Goal: Browse casually: Explore the website without a specific task or goal

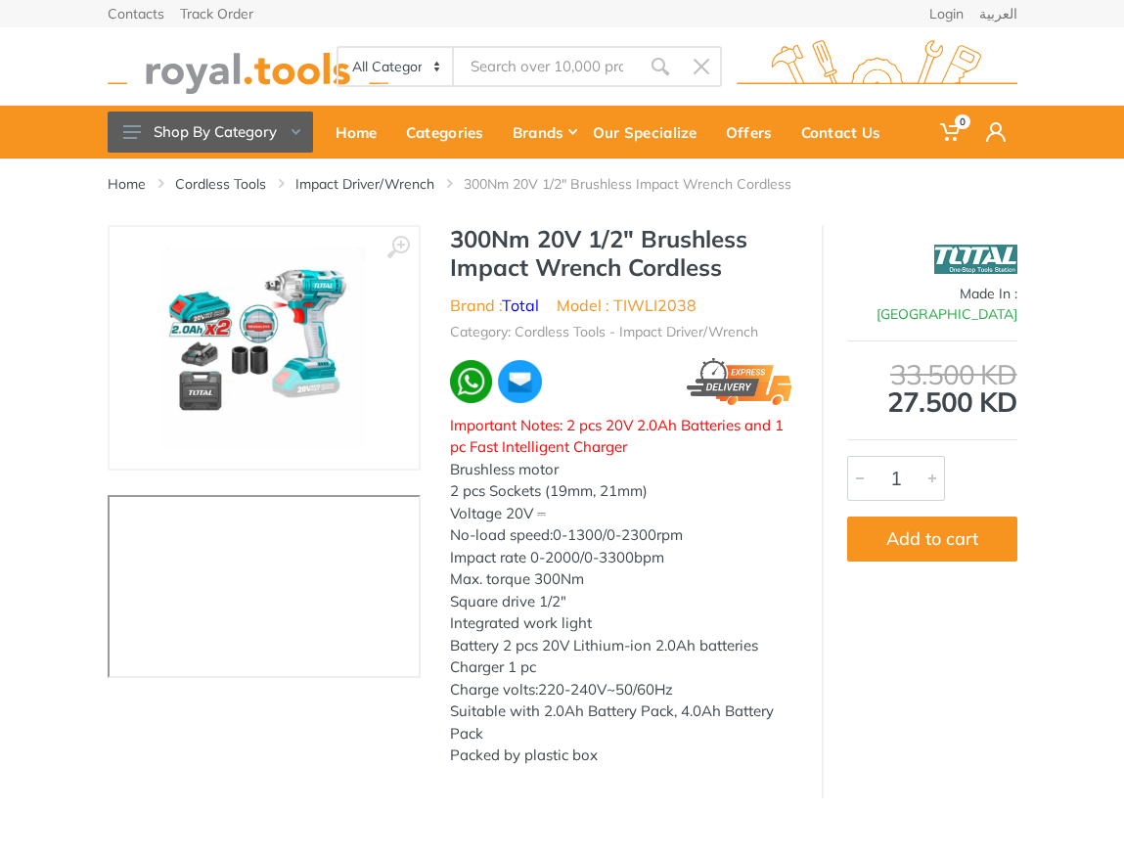
type input "dwe305"
